Goal: Task Accomplishment & Management: Manage account settings

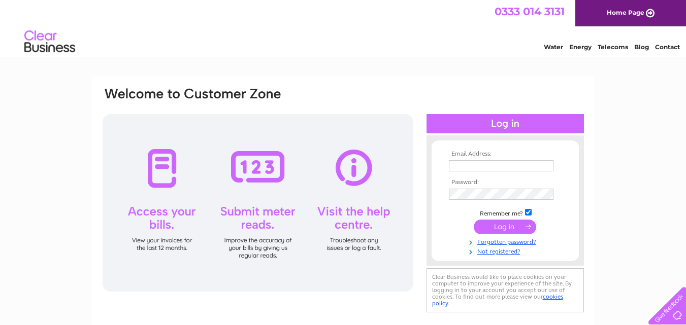
type input "[EMAIL_ADDRESS][DOMAIN_NAME]"
click at [504, 225] on input "submit" at bounding box center [505, 227] width 62 height 14
click at [516, 226] on input "submit" at bounding box center [505, 227] width 62 height 14
click at [501, 225] on input "submit" at bounding box center [505, 227] width 62 height 14
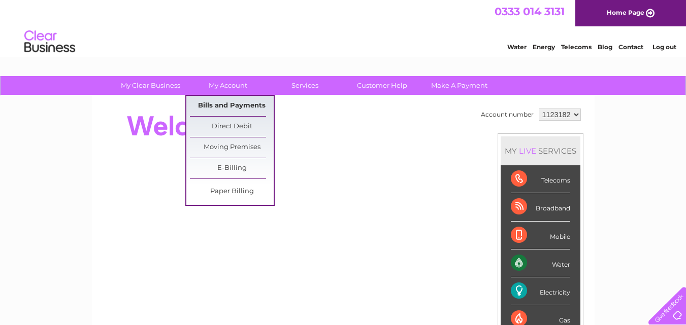
click at [226, 106] on link "Bills and Payments" at bounding box center [232, 106] width 84 height 20
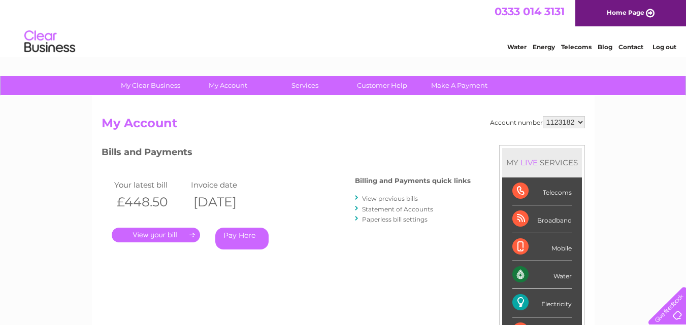
click at [164, 235] on link "." at bounding box center [156, 235] width 88 height 15
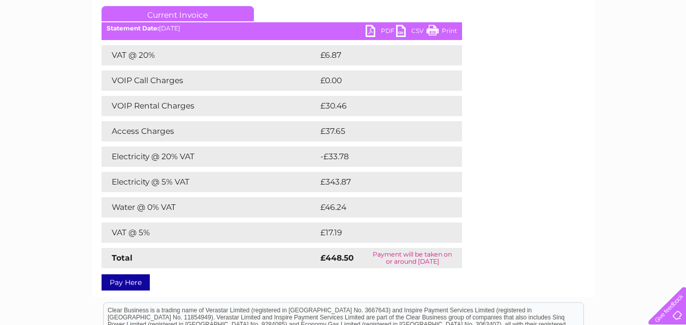
scroll to position [102, 0]
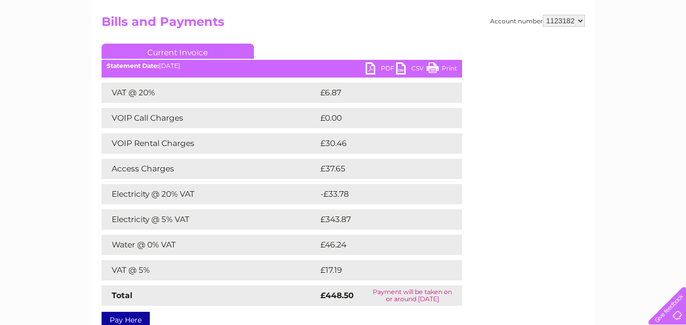
click at [381, 65] on link "PDF" at bounding box center [380, 69] width 30 height 15
